Goal: Task Accomplishment & Management: Use online tool/utility

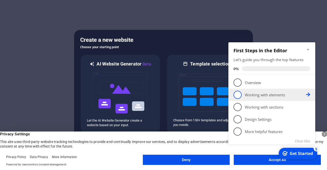
click at [237, 97] on span "2" at bounding box center [238, 95] width 8 height 8
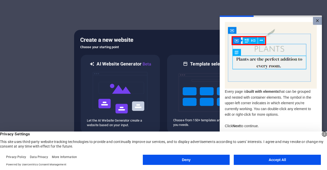
click at [318, 21] on link "×" at bounding box center [317, 21] width 9 height 8
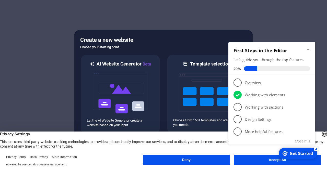
click at [276, 164] on button "Accept All" at bounding box center [277, 160] width 87 height 10
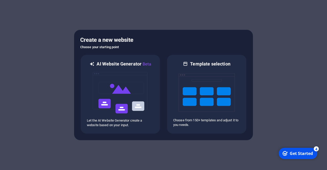
click at [291, 152] on div "Get Started" at bounding box center [301, 154] width 23 height 6
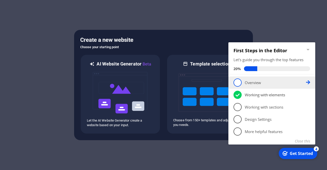
click at [235, 86] on span "1" at bounding box center [238, 83] width 8 height 8
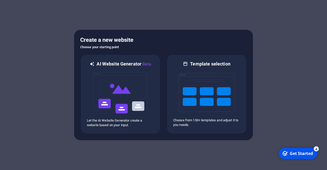
click at [287, 155] on icon "Get Started 4 items remaining, 20% complete" at bounding box center [285, 154] width 5 height 5
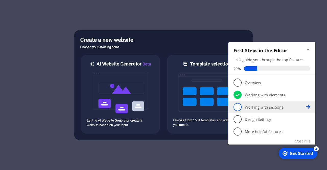
click at [239, 109] on span "3" at bounding box center [238, 107] width 8 height 8
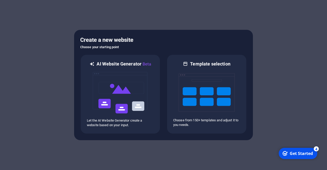
click at [299, 156] on div "Get Started" at bounding box center [301, 154] width 23 height 6
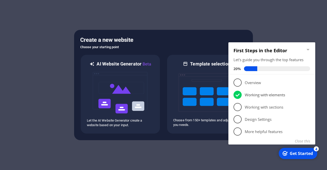
click at [163, 165] on div at bounding box center [163, 85] width 327 height 170
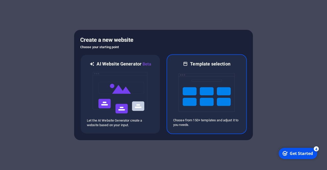
click at [201, 104] on img at bounding box center [207, 92] width 56 height 51
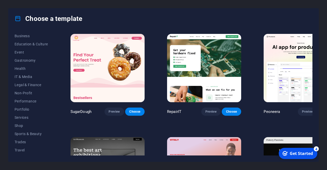
scroll to position [89, 0]
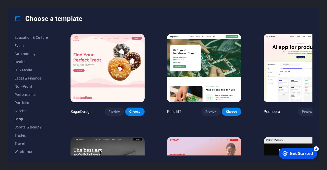
click at [22, 121] on span "Shop" at bounding box center [31, 119] width 33 height 4
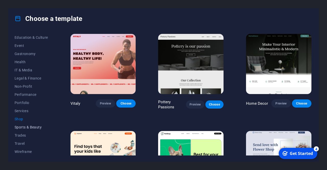
click at [38, 128] on span "Sports & Beauty" at bounding box center [31, 127] width 33 height 4
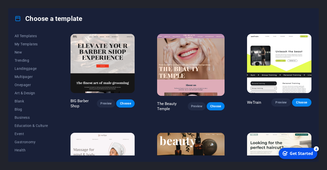
scroll to position [0, 0]
click at [33, 35] on button "All Templates" at bounding box center [31, 37] width 33 height 8
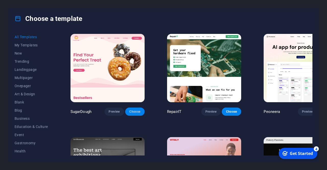
click at [129, 110] on span "Choose" at bounding box center [134, 112] width 11 height 4
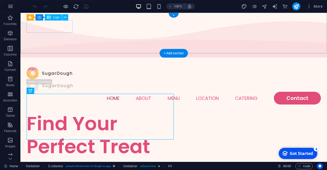
click at [55, 67] on div at bounding box center [174, 73] width 294 height 13
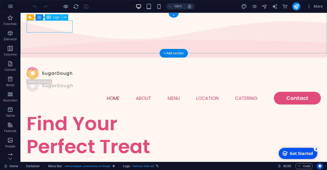
click at [56, 67] on div at bounding box center [174, 73] width 294 height 13
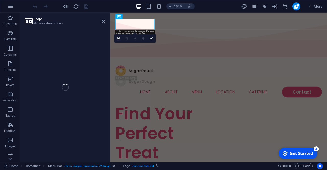
click at [56, 25] on div "Logo Element #ed-895228588 2 columns Container H1 Container Container 2 columns…" at bounding box center [173, 88] width 307 height 150
select select "px"
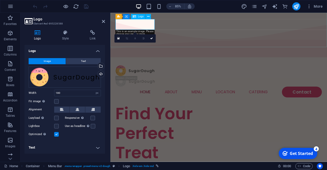
click at [153, 75] on div at bounding box center [238, 81] width 243 height 13
click at [82, 78] on div "Drag files here, click to choose files or select files from Files or our free s…" at bounding box center [65, 77] width 72 height 21
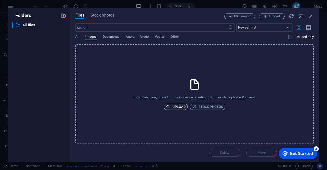
click at [179, 107] on span "Upload" at bounding box center [175, 107] width 19 height 6
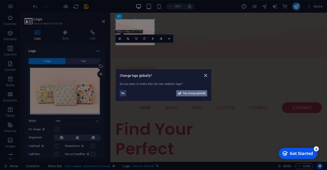
click at [200, 93] on span "Yes, change globally" at bounding box center [194, 93] width 23 height 6
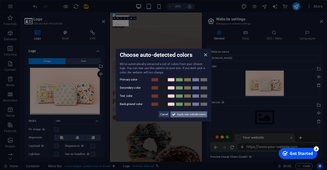
click at [179, 115] on span "Apply new website colors" at bounding box center [191, 115] width 29 height 6
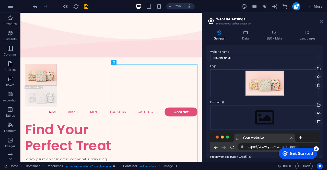
click at [322, 23] on icon at bounding box center [321, 21] width 3 height 4
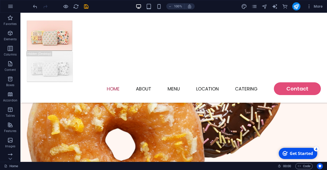
scroll to position [167, 0]
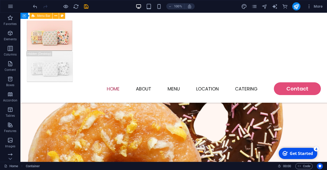
drag, startPoint x: 321, startPoint y: 35, endPoint x: 322, endPoint y: 51, distance: 16.4
click at [322, 51] on div "Home About Menu Location Catering Contact" at bounding box center [173, 58] width 307 height 90
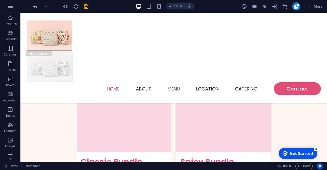
scroll to position [676, 0]
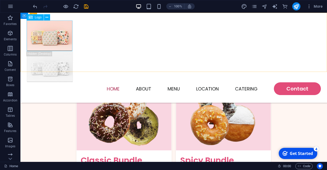
click at [52, 38] on div at bounding box center [174, 35] width 294 height 31
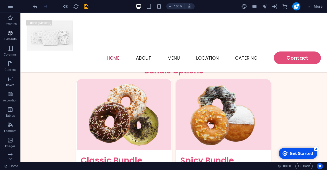
click at [14, 39] on p "Elements" at bounding box center [10, 39] width 13 height 4
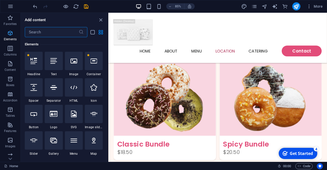
scroll to position [54, 0]
click at [59, 65] on div at bounding box center [54, 61] width 18 height 18
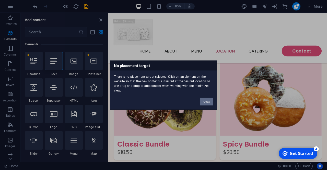
click at [204, 102] on button "Okay" at bounding box center [206, 102] width 13 height 8
